Goal: Complete application form

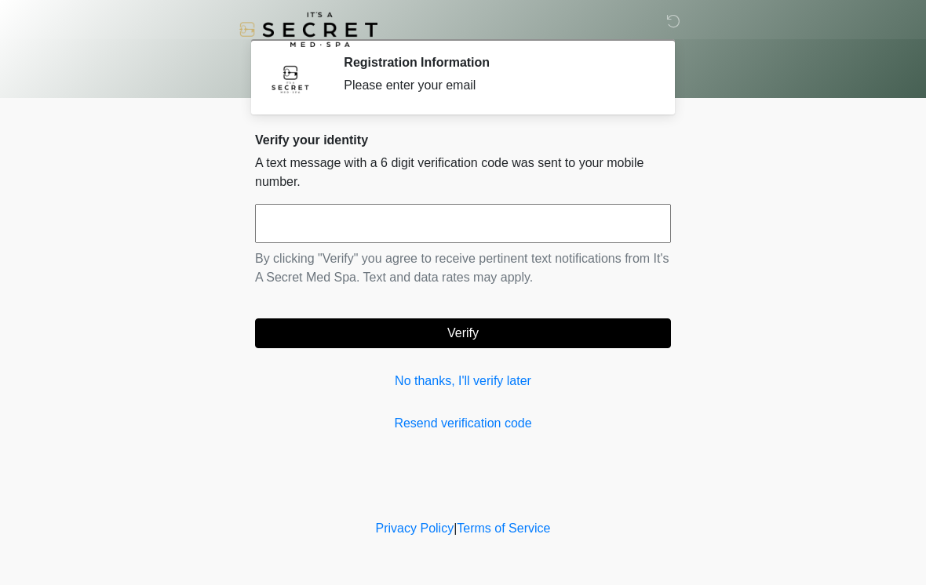
click at [458, 217] on input "text" at bounding box center [463, 223] width 416 height 39
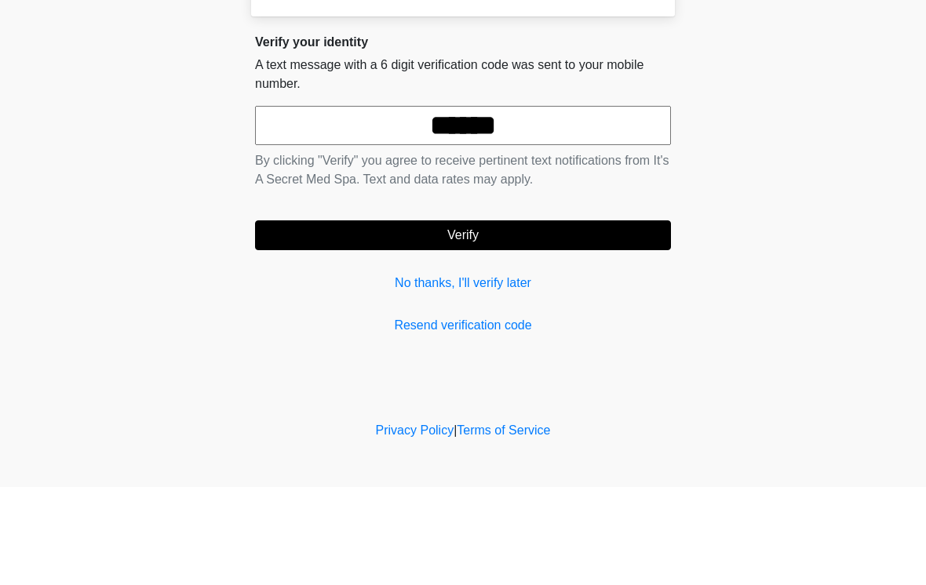
type input "******"
click at [534, 319] on button "Verify" at bounding box center [463, 334] width 416 height 30
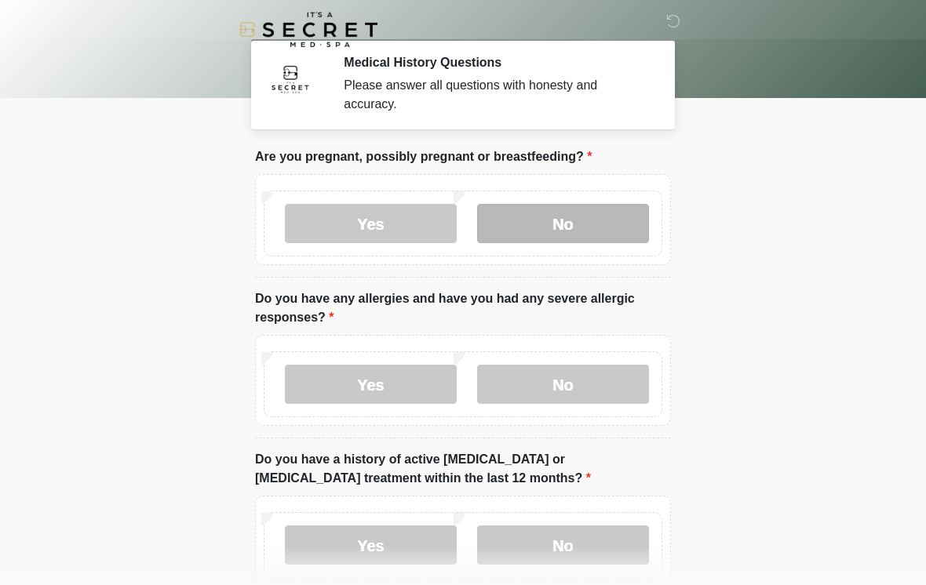
click at [575, 215] on label "No" at bounding box center [563, 223] width 172 height 39
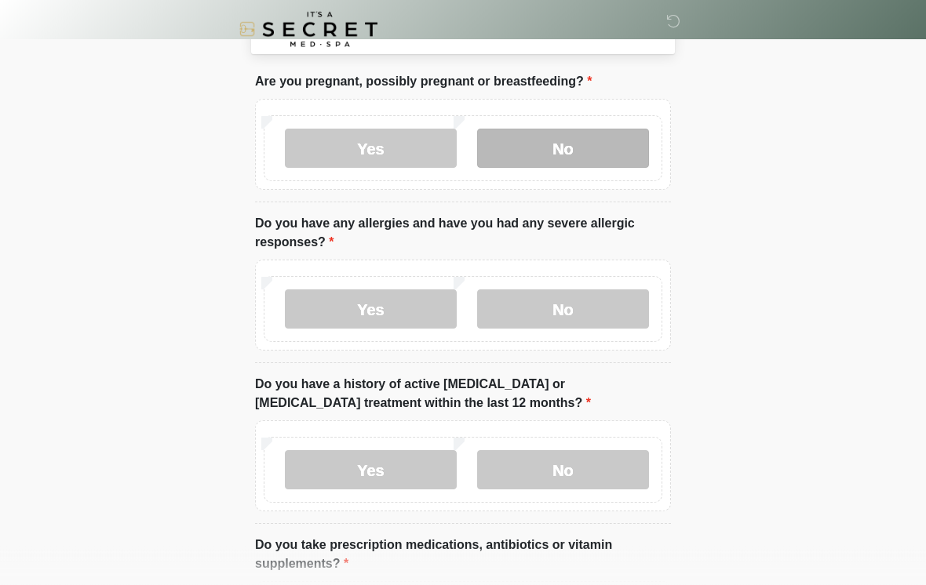
scroll to position [75, 0]
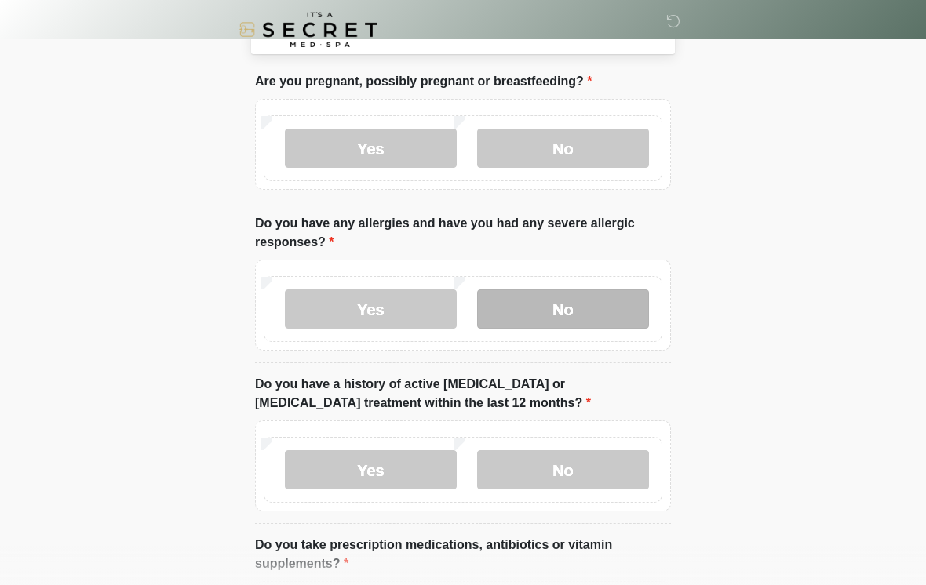
click at [586, 307] on label "No" at bounding box center [563, 309] width 172 height 39
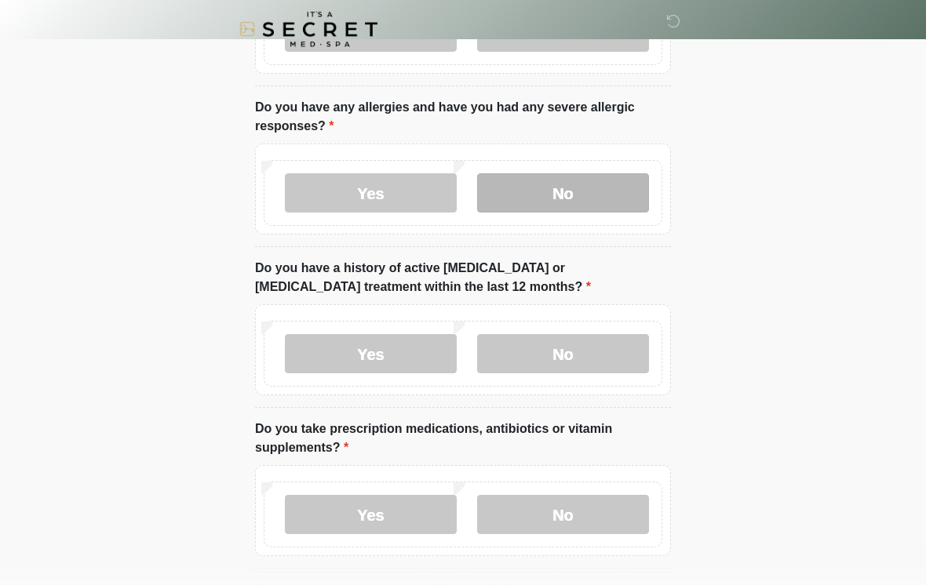
scroll to position [192, 0]
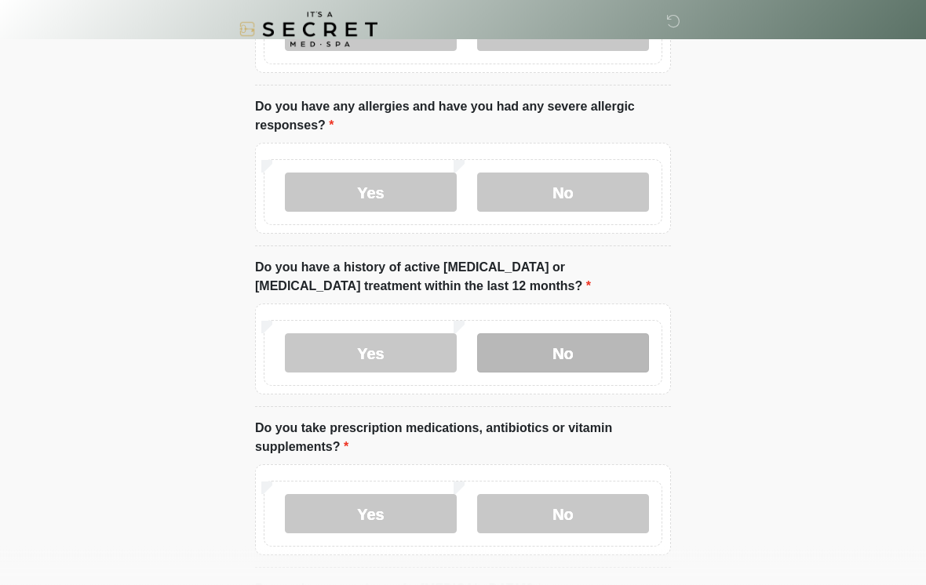
click at [594, 345] on label "No" at bounding box center [563, 353] width 172 height 39
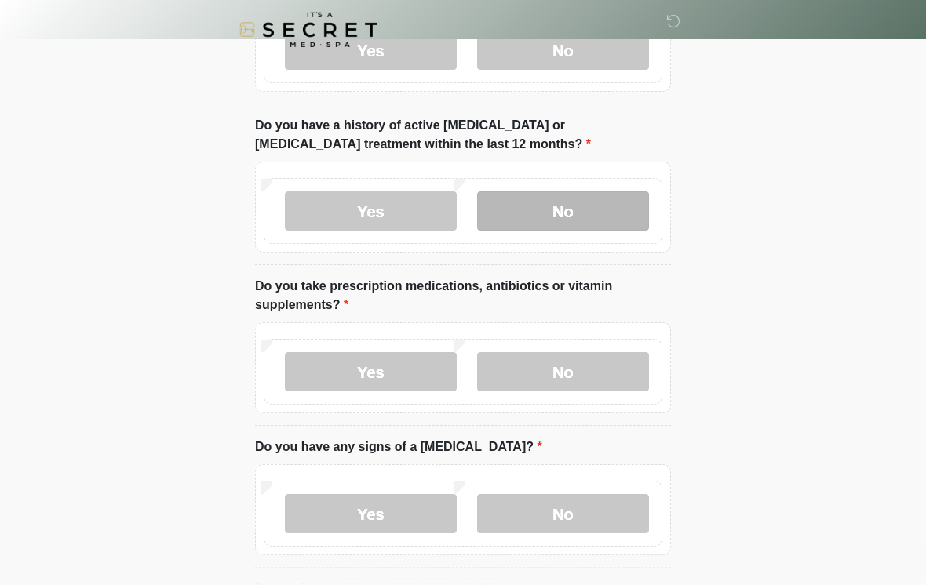
scroll to position [335, 0]
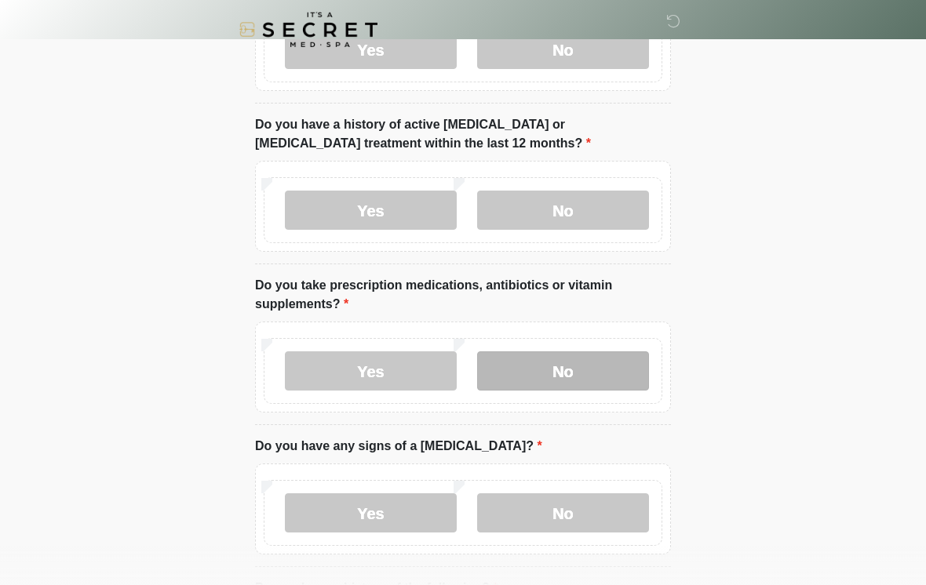
click at [587, 366] on label "No" at bounding box center [563, 371] width 172 height 39
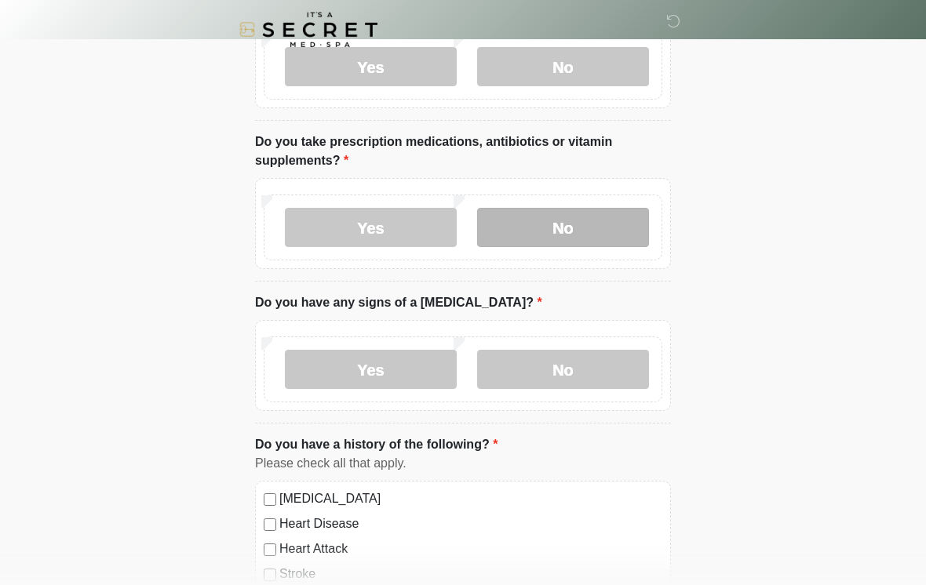
scroll to position [480, 0]
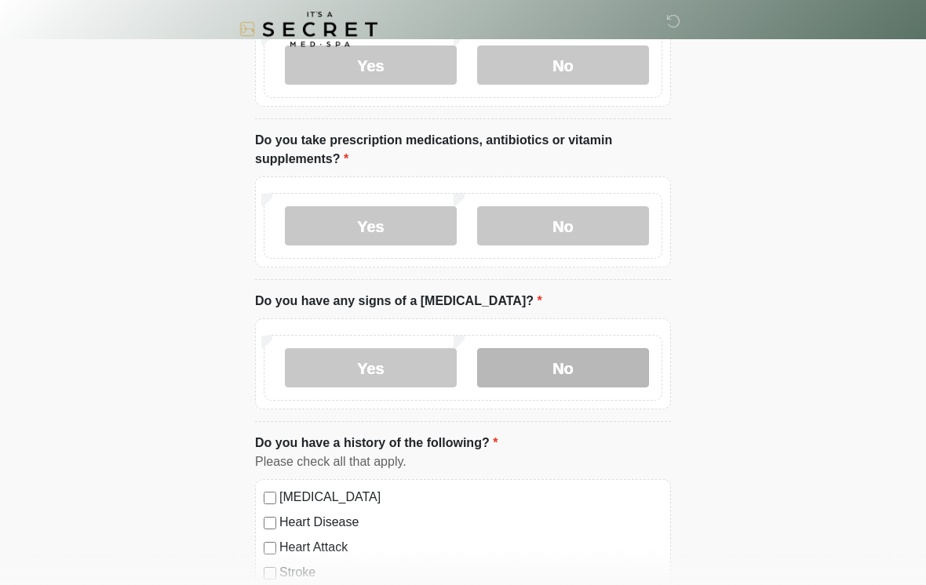
click at [571, 375] on label "No" at bounding box center [563, 368] width 172 height 39
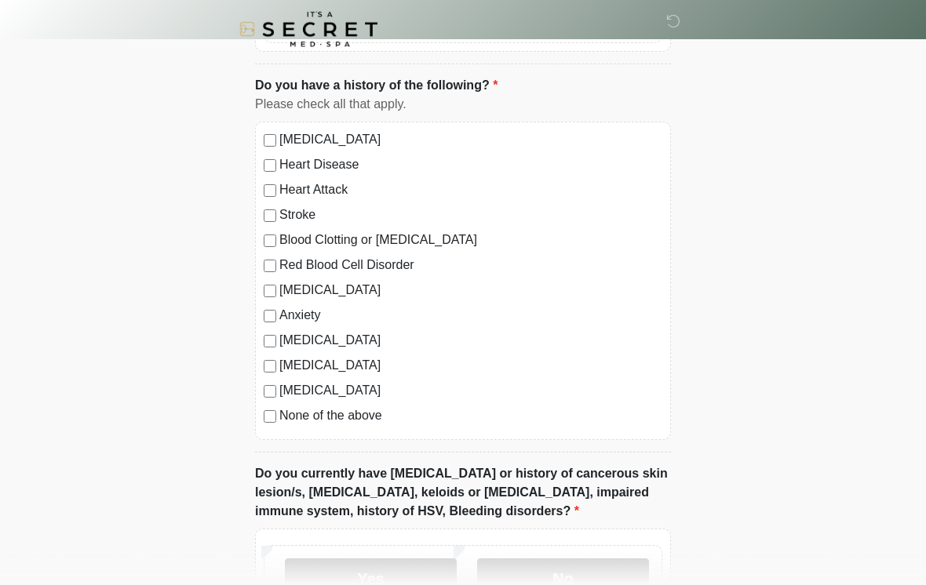
scroll to position [835, 0]
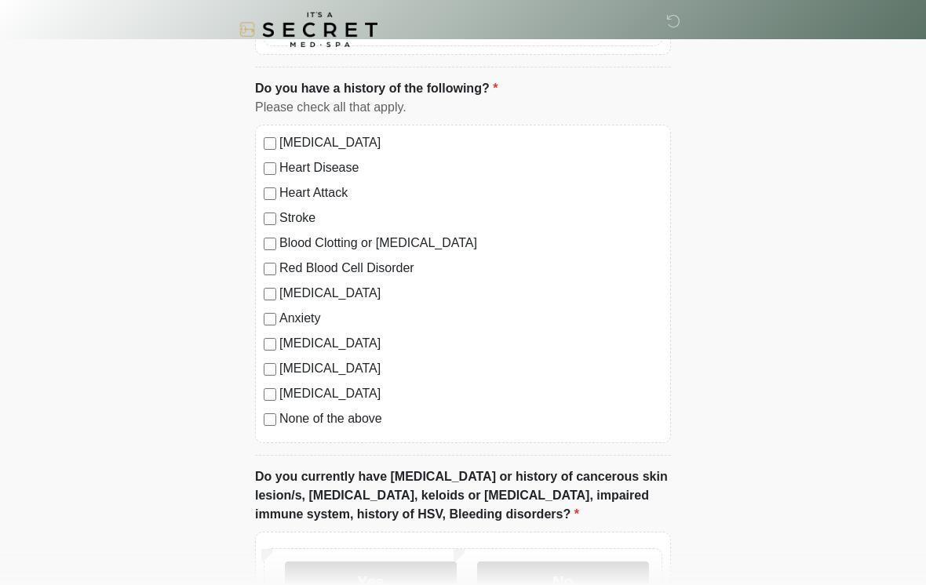
click at [287, 311] on label "Anxiety" at bounding box center [470, 318] width 383 height 19
click at [264, 324] on div "Anxiety" at bounding box center [463, 318] width 399 height 19
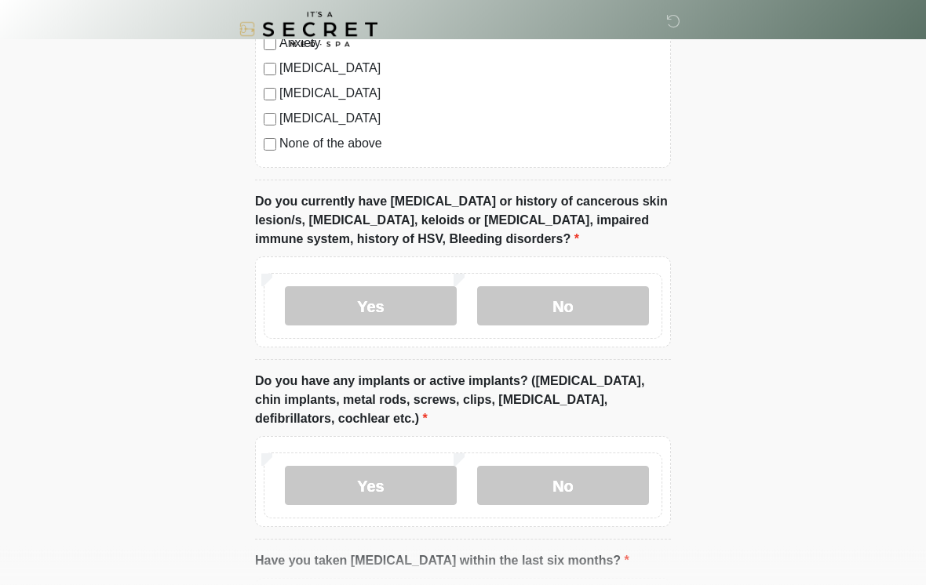
scroll to position [1111, 0]
click at [610, 315] on label "No" at bounding box center [563, 305] width 172 height 39
click at [567, 480] on label "No" at bounding box center [563, 485] width 172 height 39
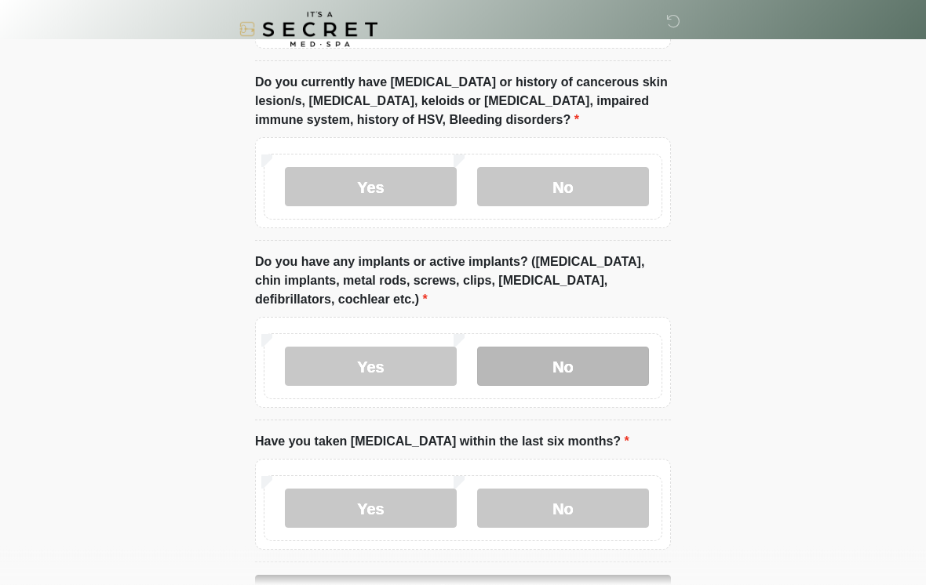
scroll to position [1307, 0]
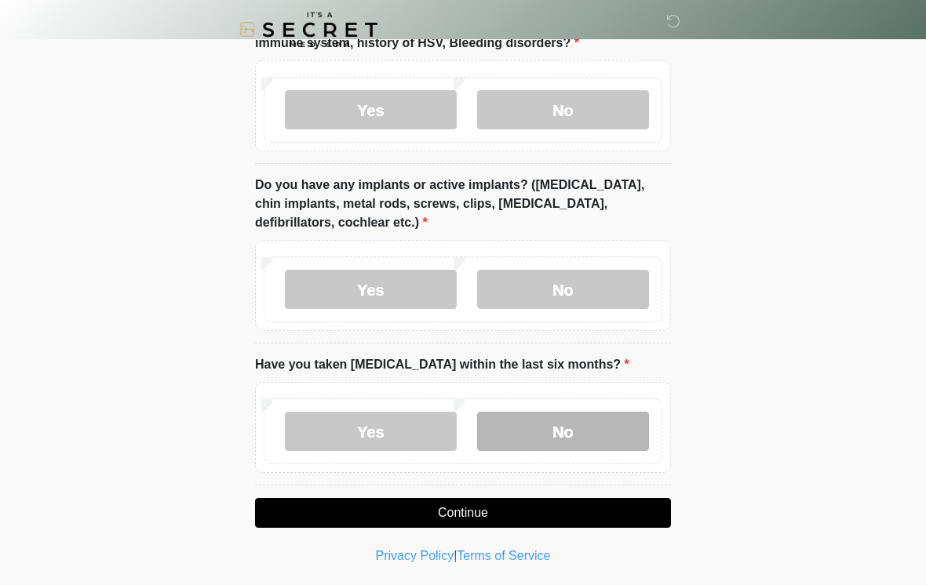
click at [584, 425] on label "No" at bounding box center [563, 431] width 172 height 39
click at [582, 509] on button "Continue" at bounding box center [463, 513] width 416 height 30
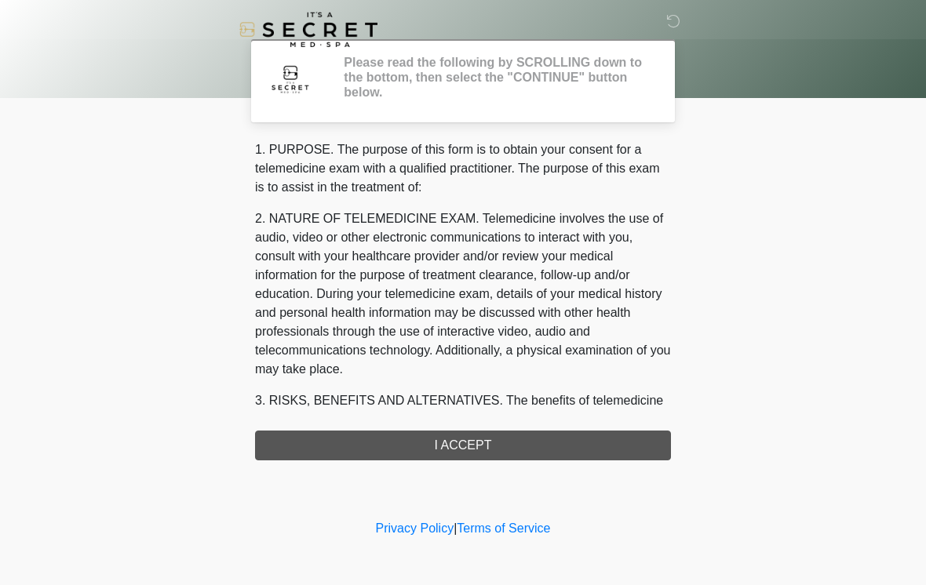
scroll to position [0, 0]
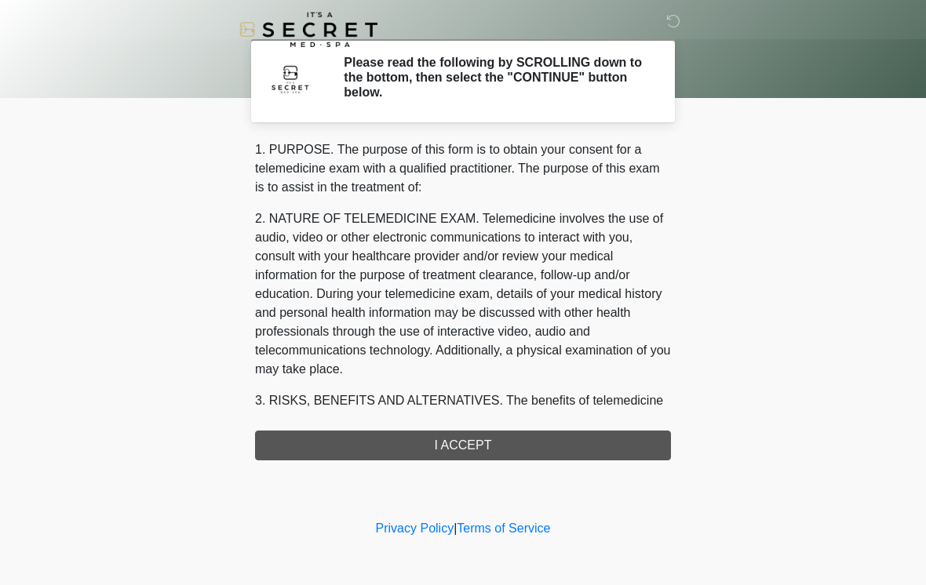
click at [582, 438] on div "1. PURPOSE. The purpose of this form is to obtain your consent for a telemedici…" at bounding box center [463, 300] width 416 height 320
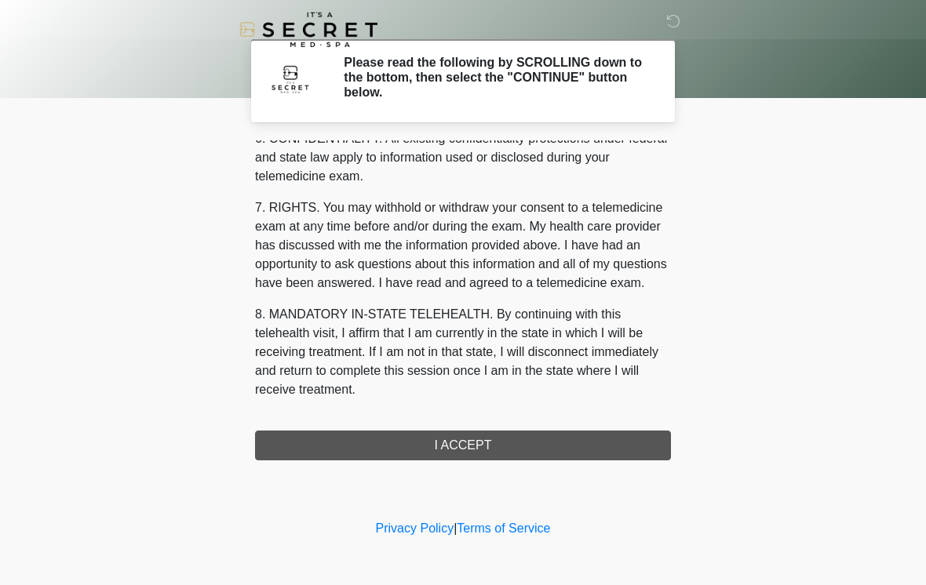
click at [502, 448] on div "1. PURPOSE. The purpose of this form is to obtain your consent for a telemedici…" at bounding box center [463, 300] width 416 height 320
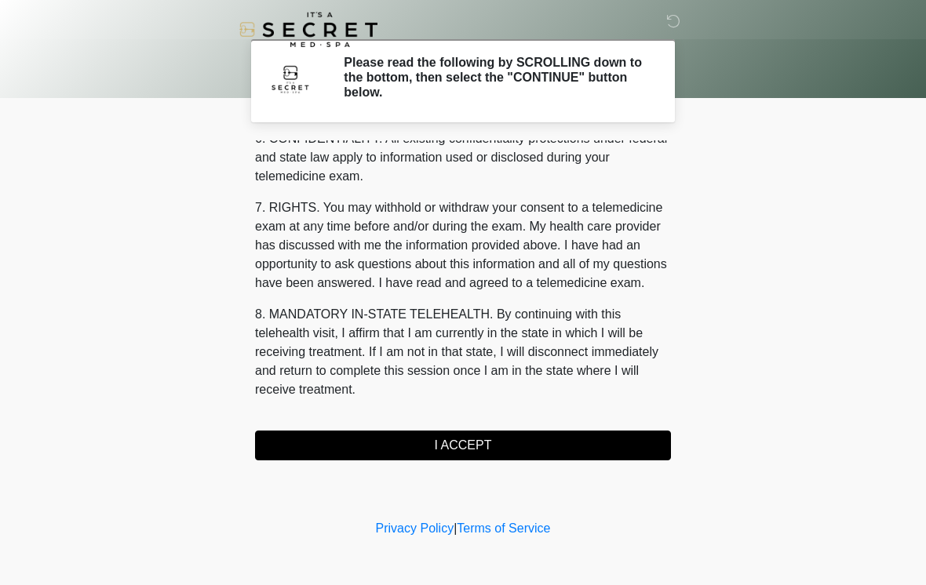
click at [495, 446] on button "I ACCEPT" at bounding box center [463, 446] width 416 height 30
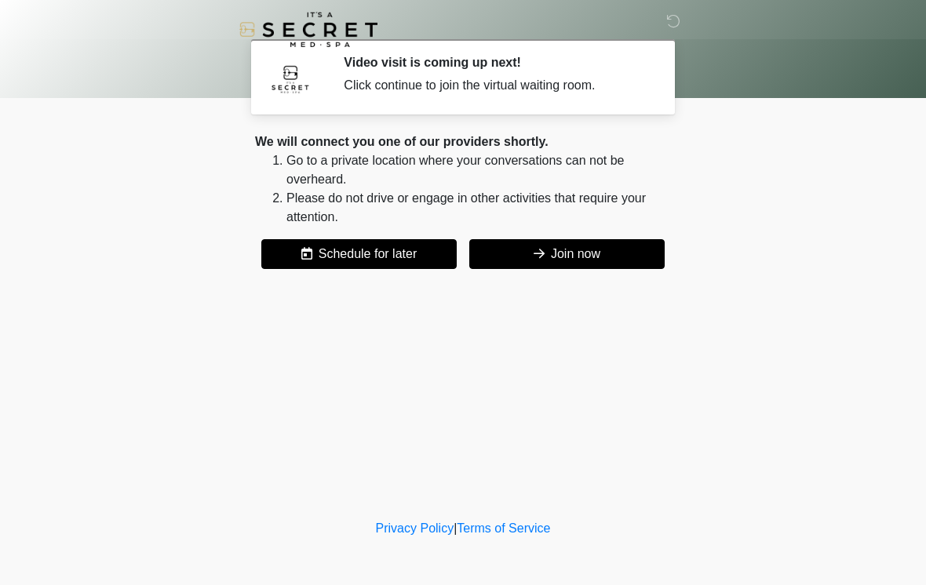
click at [585, 250] on button "Join now" at bounding box center [566, 254] width 195 height 30
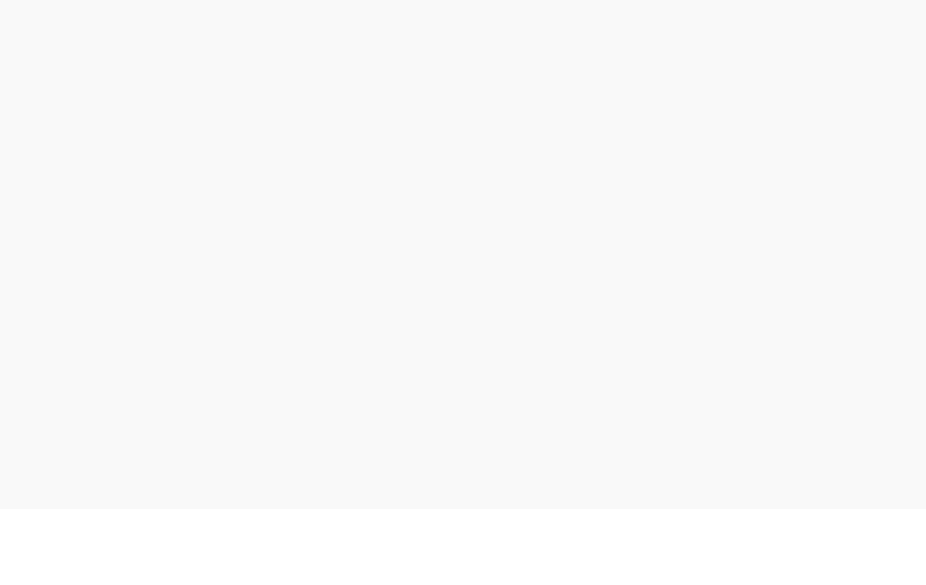
scroll to position [5, 0]
